Goal: Task Accomplishment & Management: Manage account settings

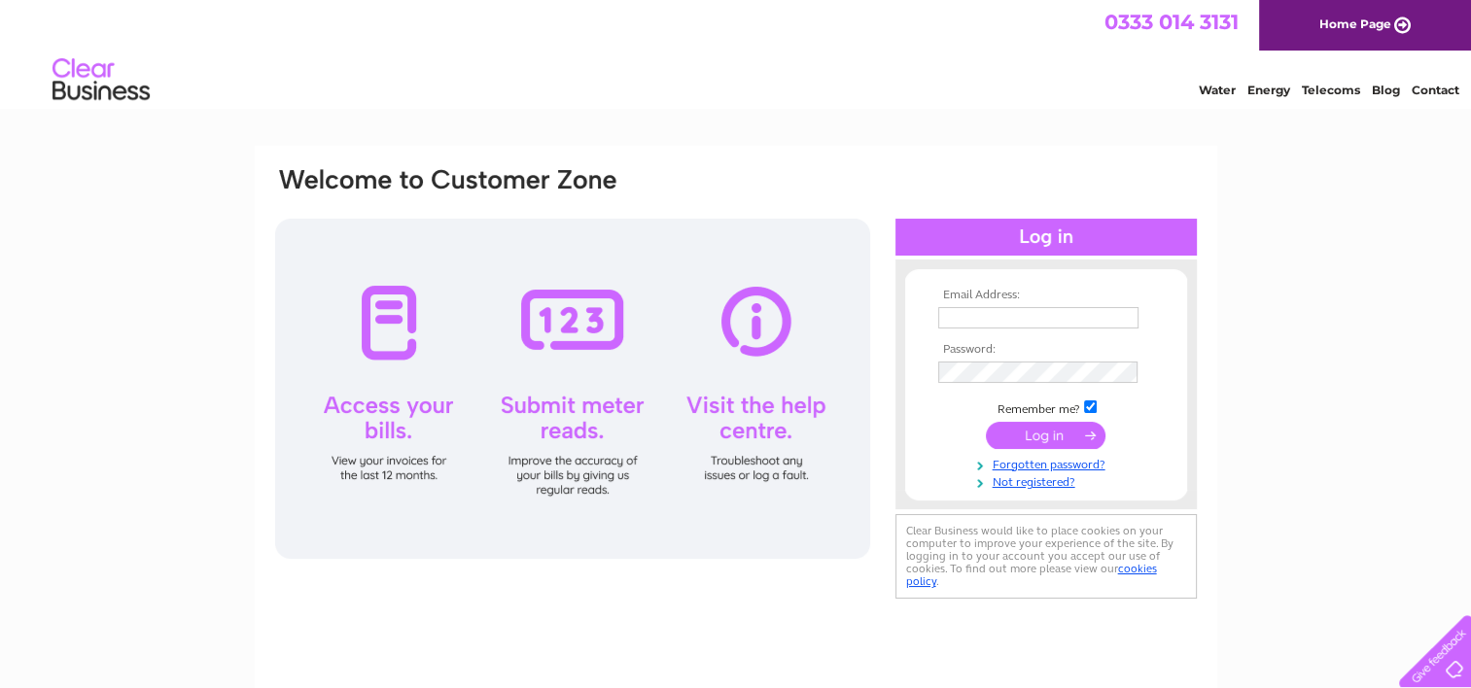
click at [1003, 308] on input "text" at bounding box center [1038, 317] width 200 height 21
type input "[EMAIL_ADDRESS][DOMAIN_NAME]"
click at [986, 423] on input "submit" at bounding box center [1046, 436] width 120 height 27
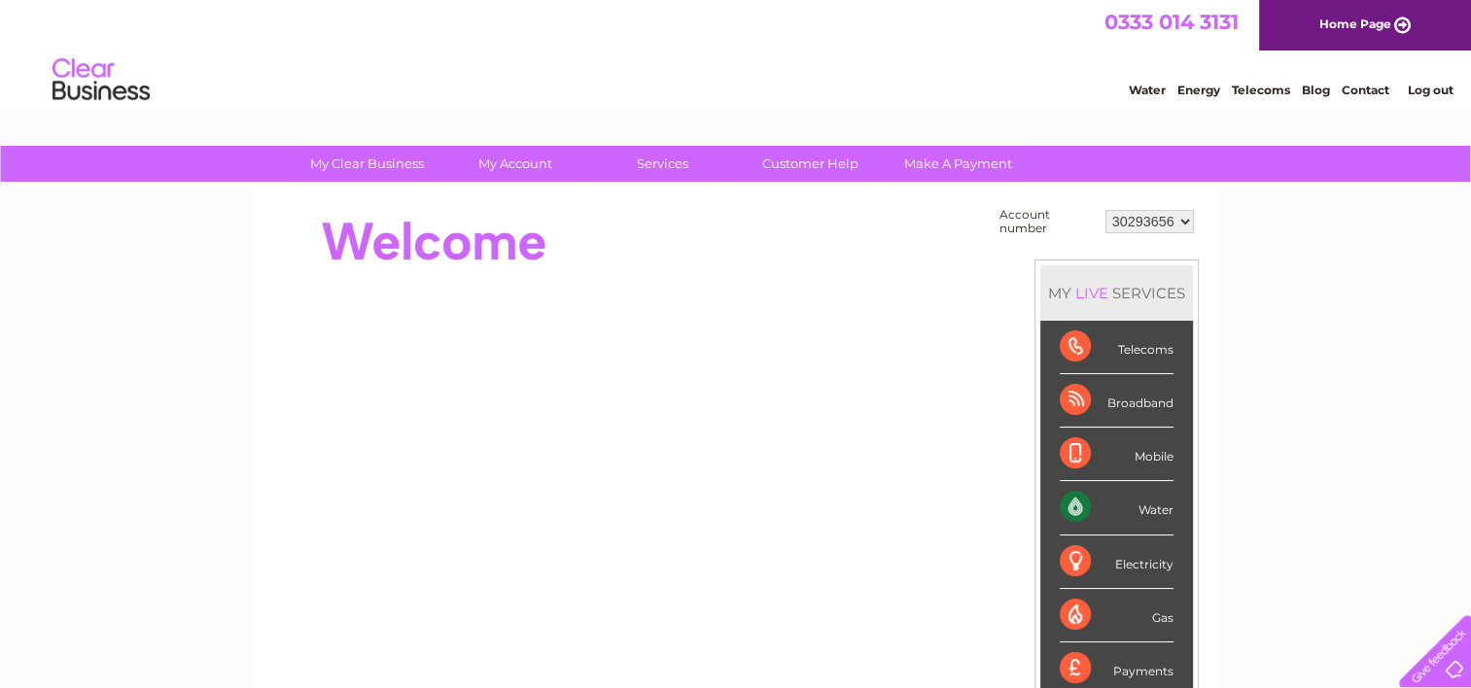
click at [1031, 60] on div "Water Energy Telecoms Blog Contact Log out" at bounding box center [735, 82] width 1471 height 63
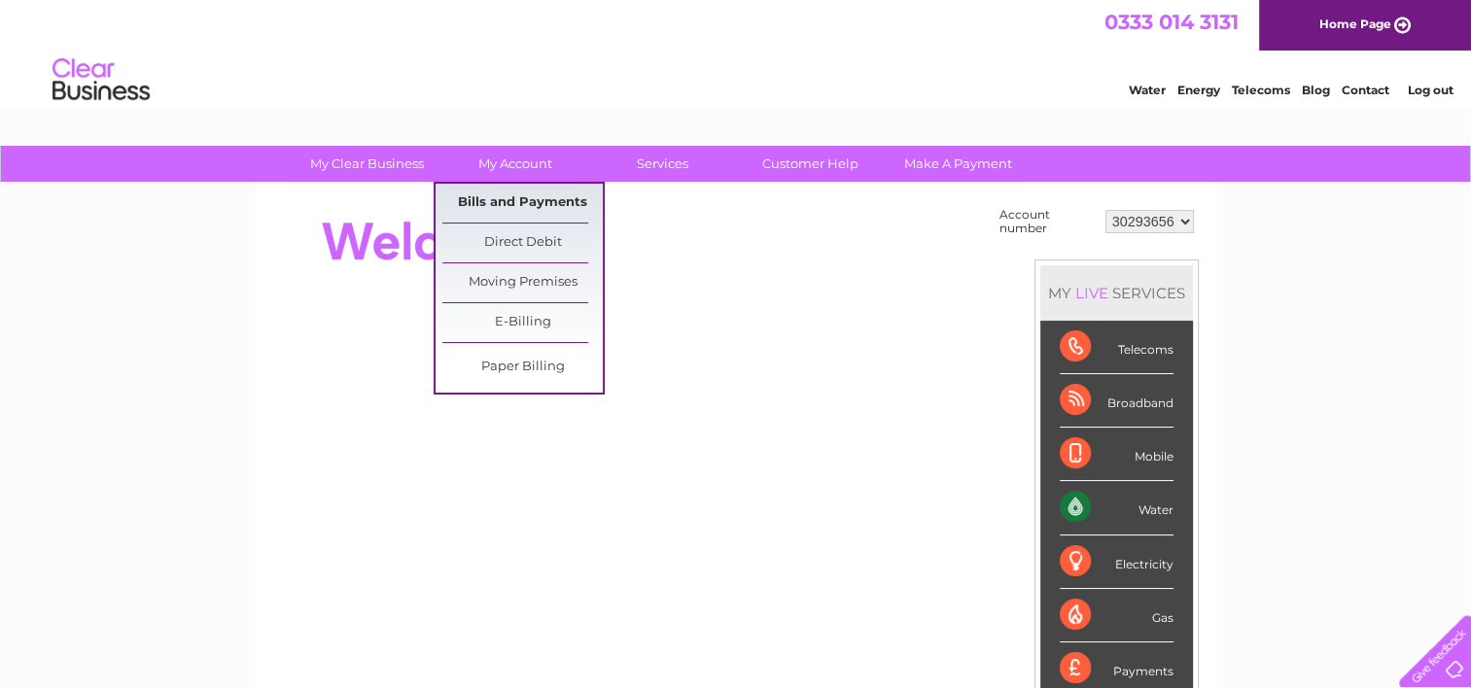
click at [485, 212] on link "Bills and Payments" at bounding box center [522, 203] width 160 height 39
click at [474, 193] on link "Bills and Payments" at bounding box center [522, 203] width 160 height 39
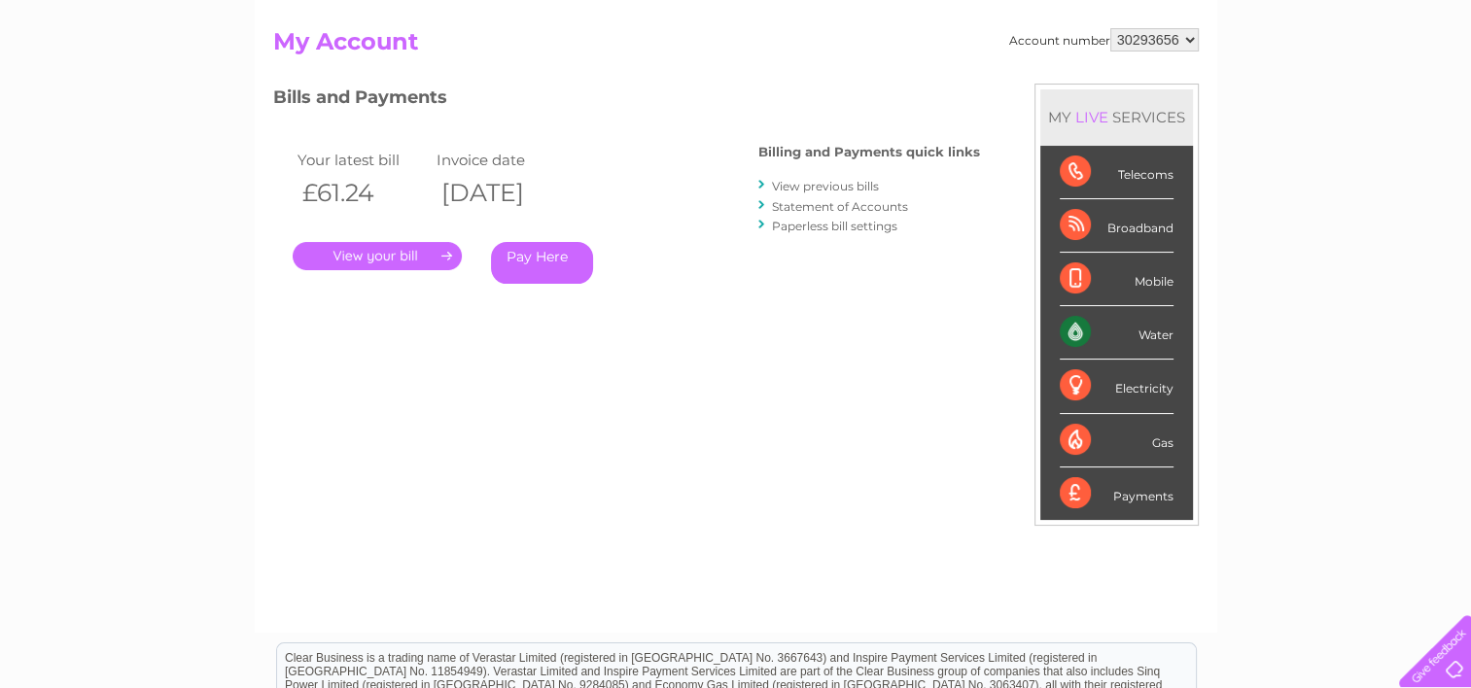
click at [407, 261] on link "." at bounding box center [377, 256] width 169 height 28
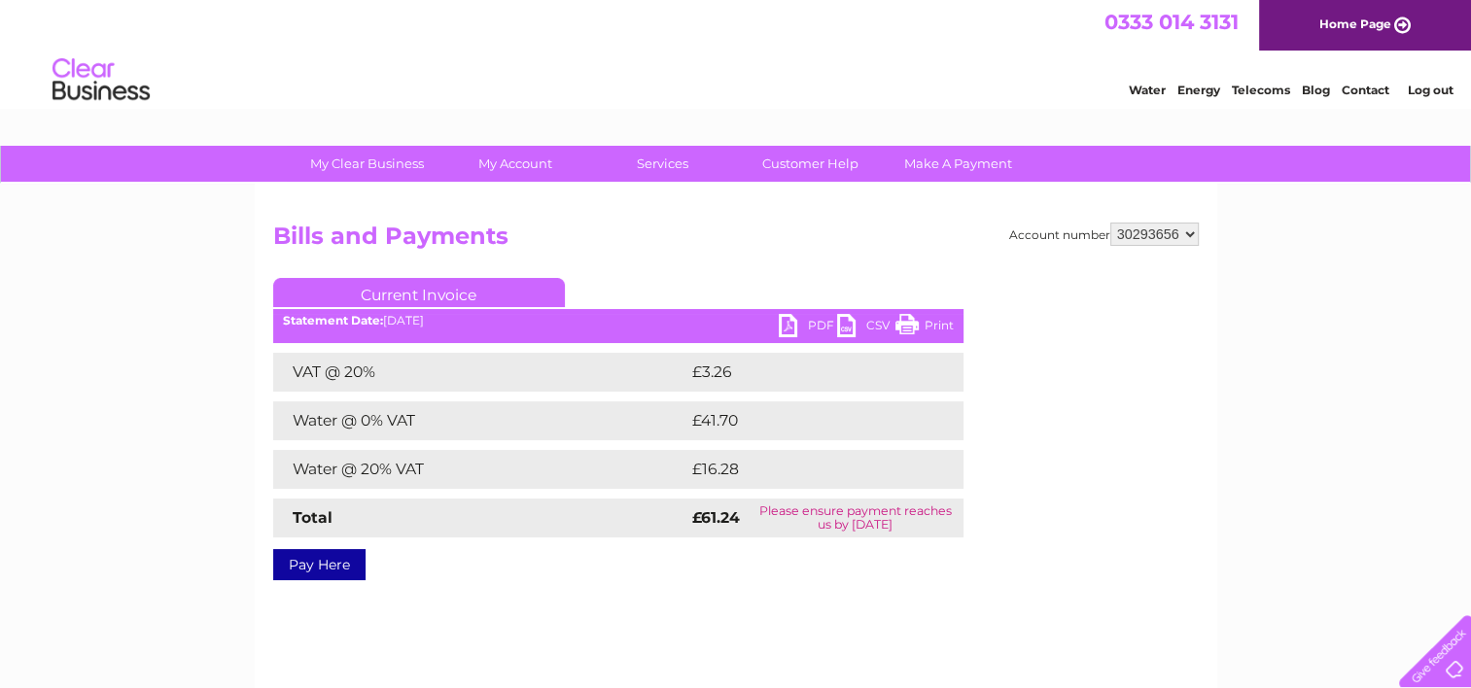
click at [797, 319] on link "PDF" at bounding box center [808, 328] width 58 height 28
